Goal: Transaction & Acquisition: Purchase product/service

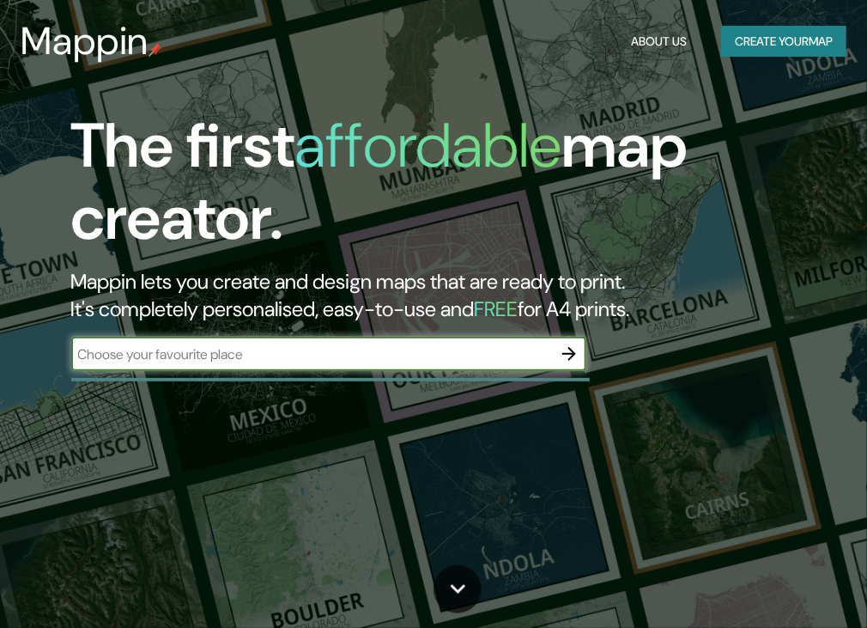
click at [422, 350] on input "text" at bounding box center [311, 354] width 481 height 20
type input "LURIN [GEOGRAPHIC_DATA]"
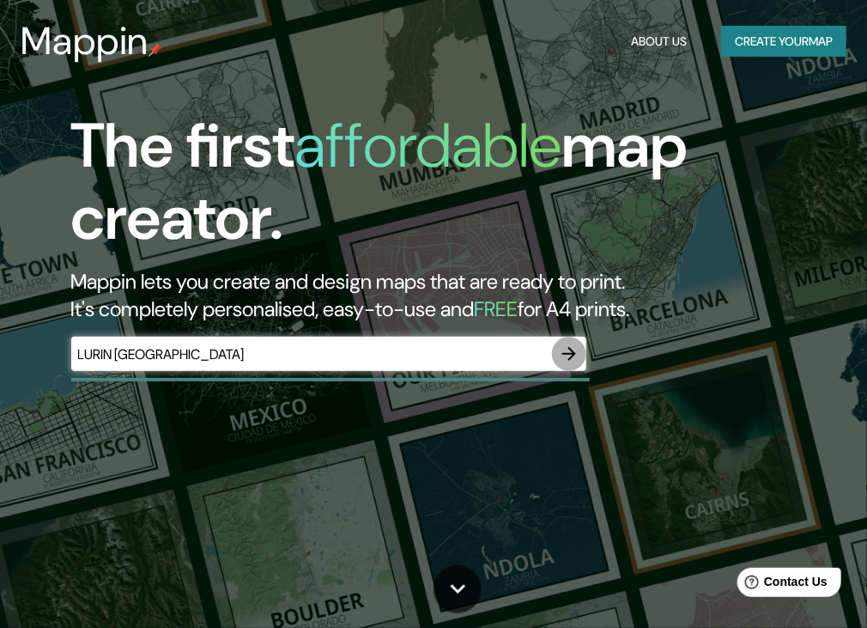
click at [569, 356] on icon "button" at bounding box center [569, 354] width 21 height 21
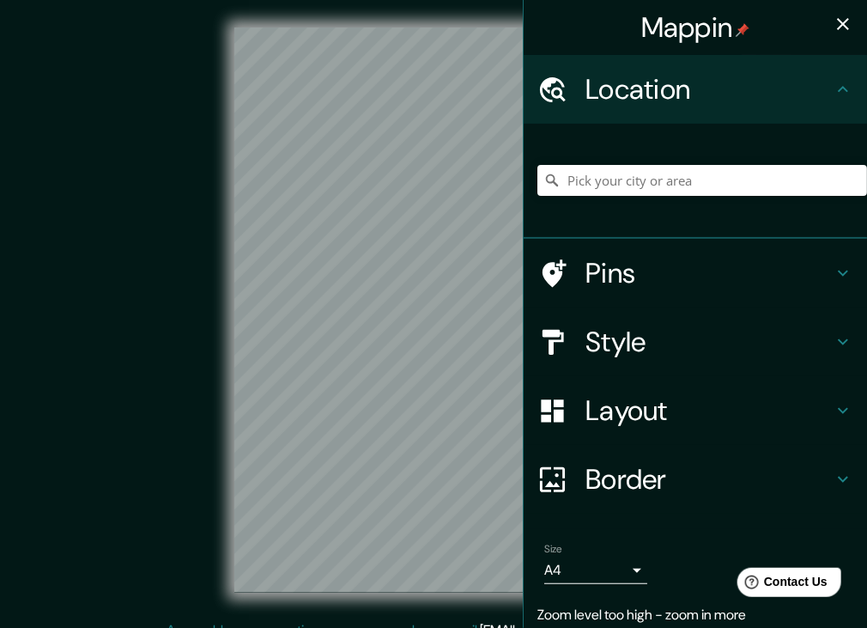
click at [526, 363] on div "Mappin Location Pins Style Layout Border Choose a border. Hint : you can make l…" at bounding box center [433, 324] width 867 height 648
click at [537, 370] on div "Mappin Location Pins Style Layout Border Choose a border. Hint : you can make l…" at bounding box center [433, 324] width 867 height 648
click at [532, 329] on div "Mappin Location Pins Style Layout Border Choose a border. Hint : you can make l…" at bounding box center [433, 324] width 867 height 648
click at [594, 185] on input "Pick your city or area" at bounding box center [703, 180] width 330 height 31
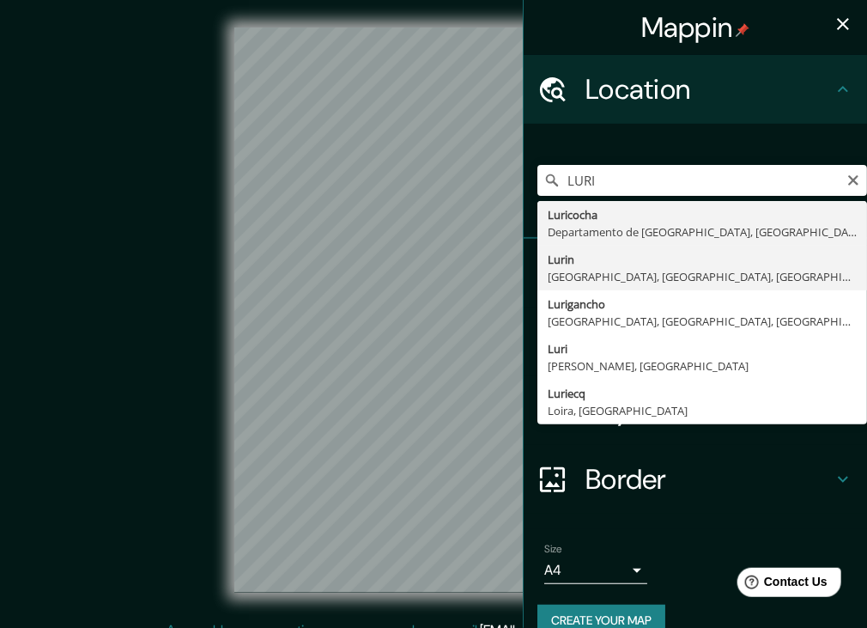
type input "Lurin, [GEOGRAPHIC_DATA], [GEOGRAPHIC_DATA], [GEOGRAPHIC_DATA]"
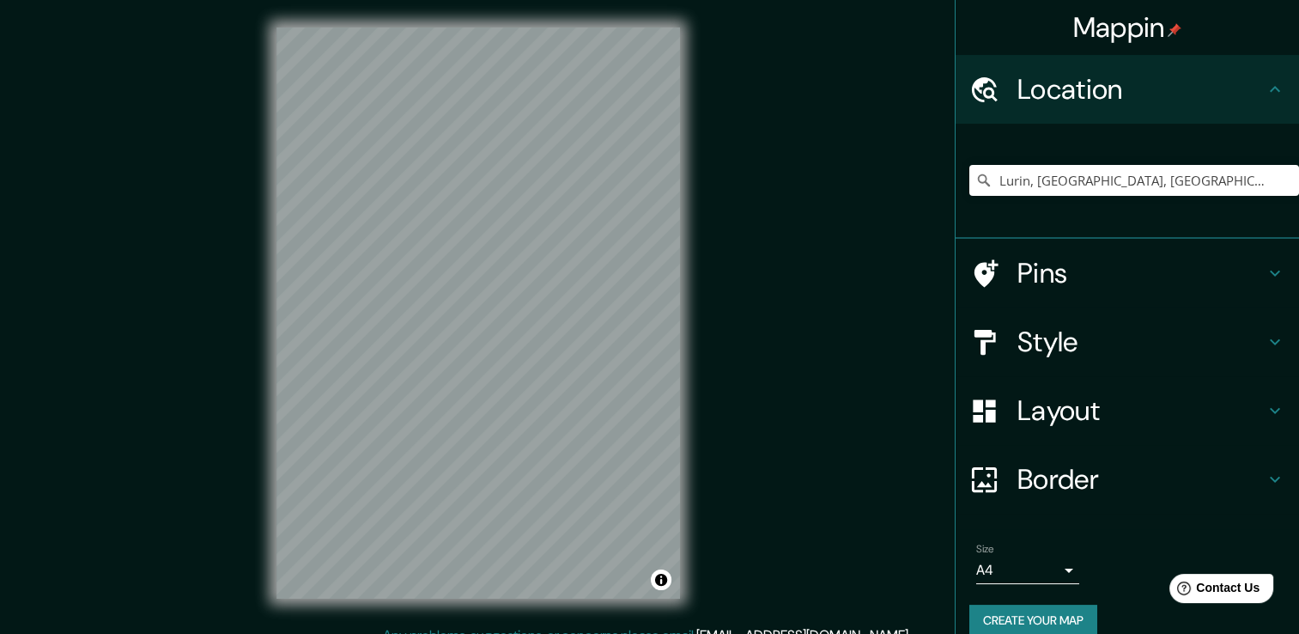
click at [867, 410] on h4 "Layout" at bounding box center [1141, 410] width 247 height 34
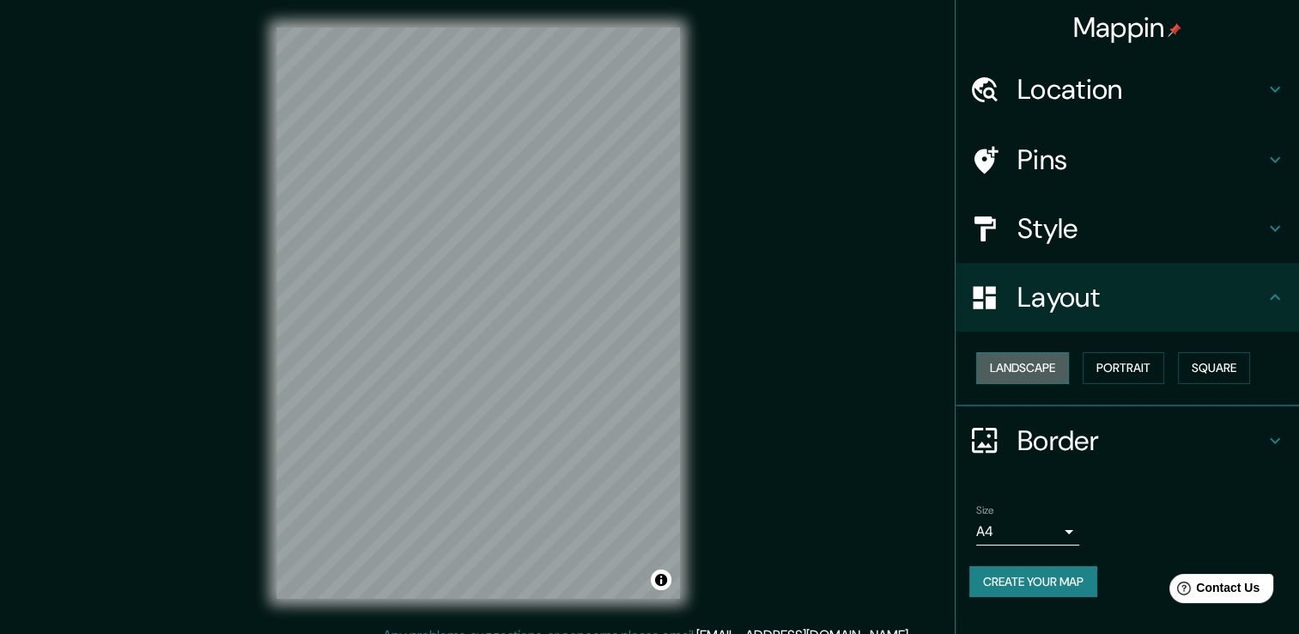
click at [867, 371] on button "Landscape" at bounding box center [1022, 368] width 93 height 32
